Goal: Task Accomplishment & Management: Complete application form

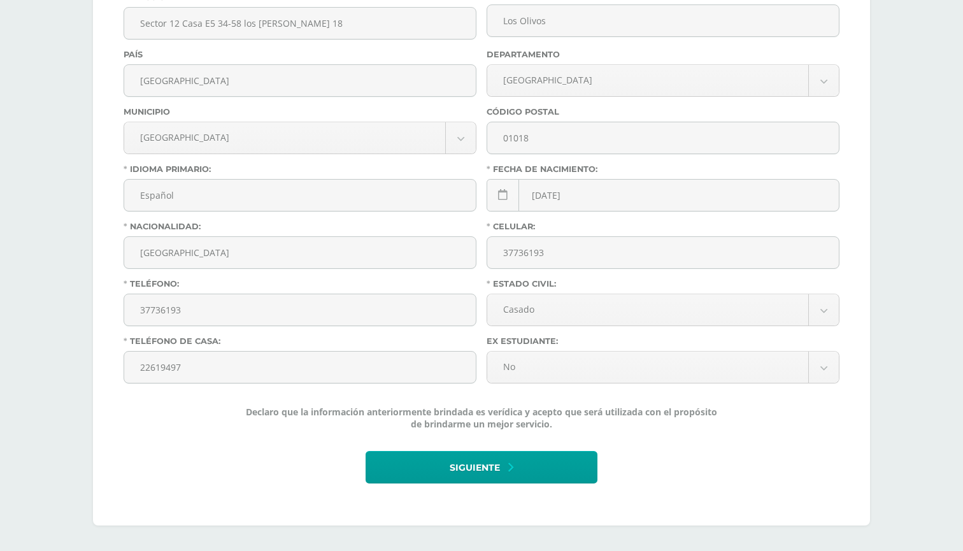
scroll to position [464, 0]
click at [495, 472] on span "Siguiente" at bounding box center [475, 467] width 50 height 31
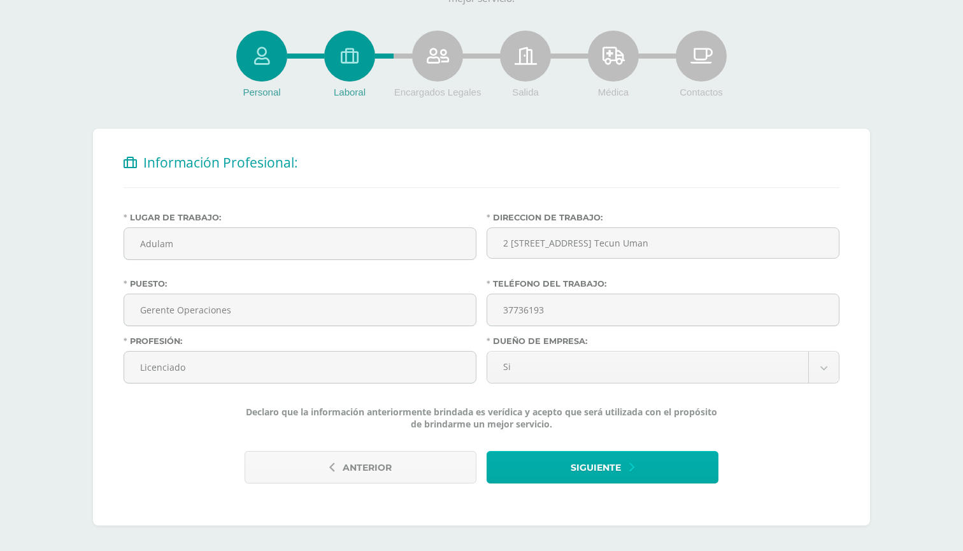
scroll to position [129, 0]
click at [560, 471] on button "Siguiente" at bounding box center [602, 467] width 232 height 32
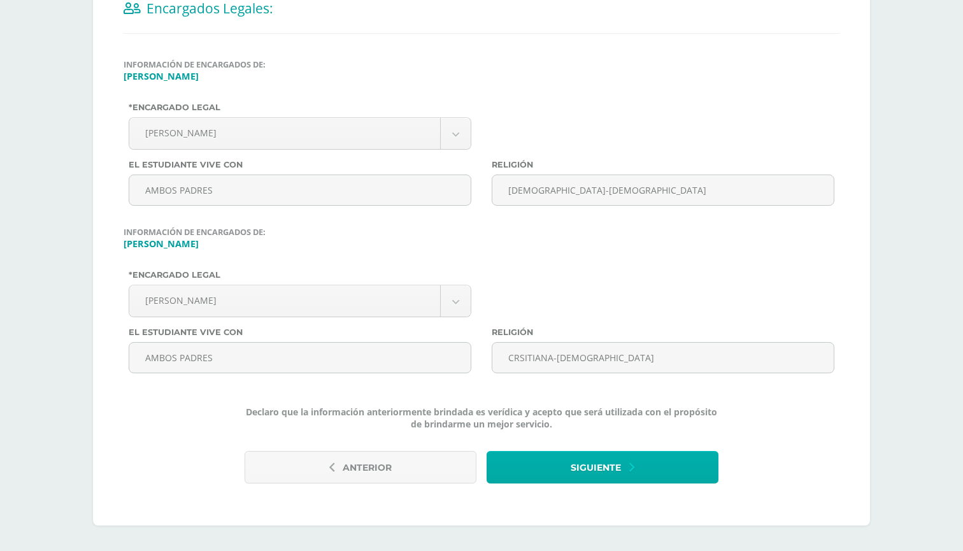
scroll to position [283, 0]
click at [560, 471] on button "Siguiente" at bounding box center [602, 467] width 232 height 32
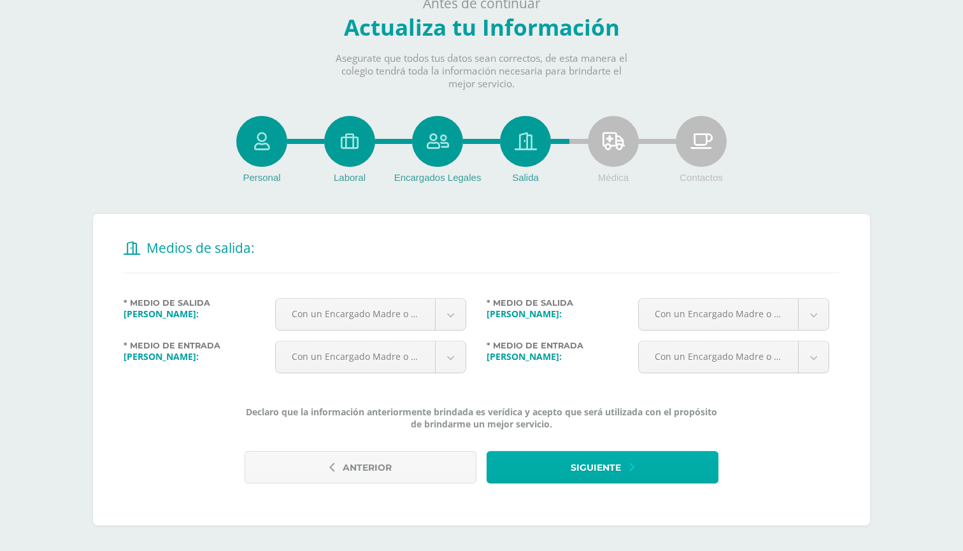
scroll to position [44, 0]
click at [454, 322] on body "Antes de continuar Actualiza tu Información Asegurate que todos tus datos sean …" at bounding box center [481, 253] width 963 height 595
click at [567, 480] on body "Antes de continuar Actualiza tu Información Asegurate que todos tus datos sean …" at bounding box center [481, 253] width 963 height 595
click at [576, 474] on span "Siguiente" at bounding box center [596, 467] width 50 height 31
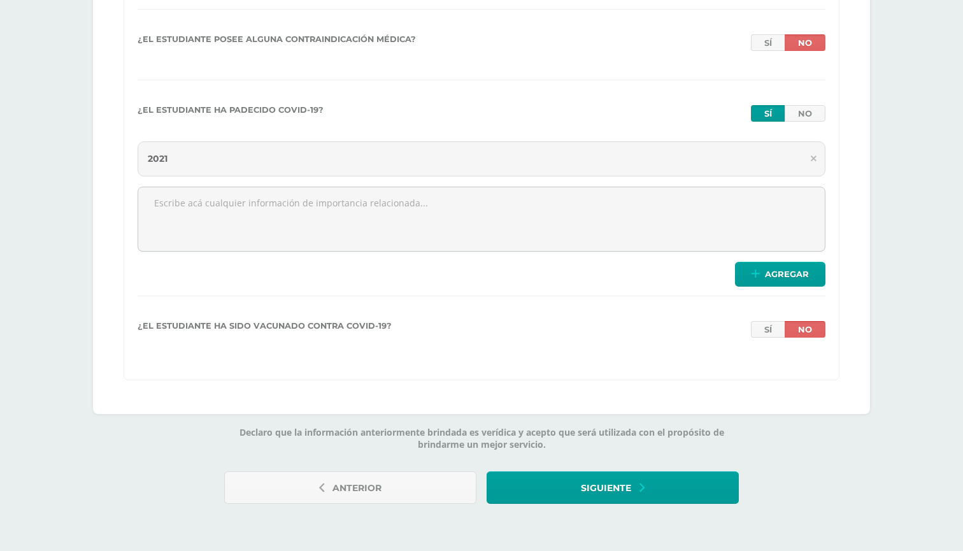
scroll to position [2841, 0]
click at [645, 492] on button "Siguiente" at bounding box center [612, 487] width 252 height 32
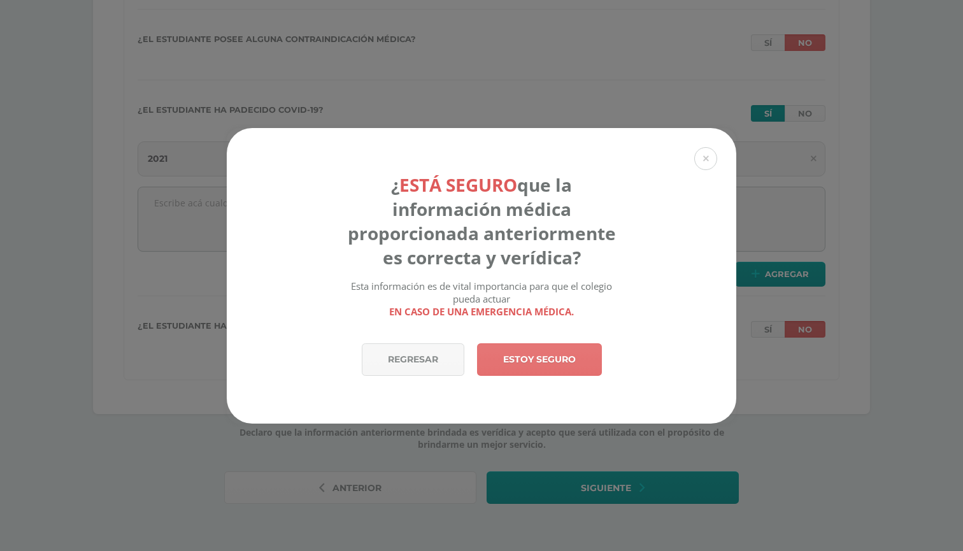
click at [550, 365] on link "Estoy seguro" at bounding box center [539, 359] width 125 height 32
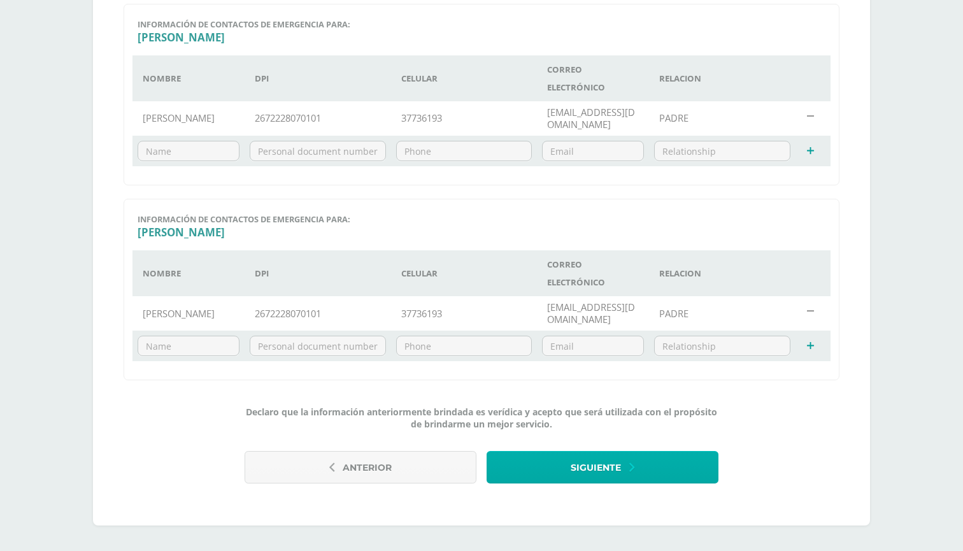
scroll to position [384, 0]
click at [597, 469] on span "Siguiente" at bounding box center [596, 467] width 50 height 31
